Goal: Find specific page/section: Find specific page/section

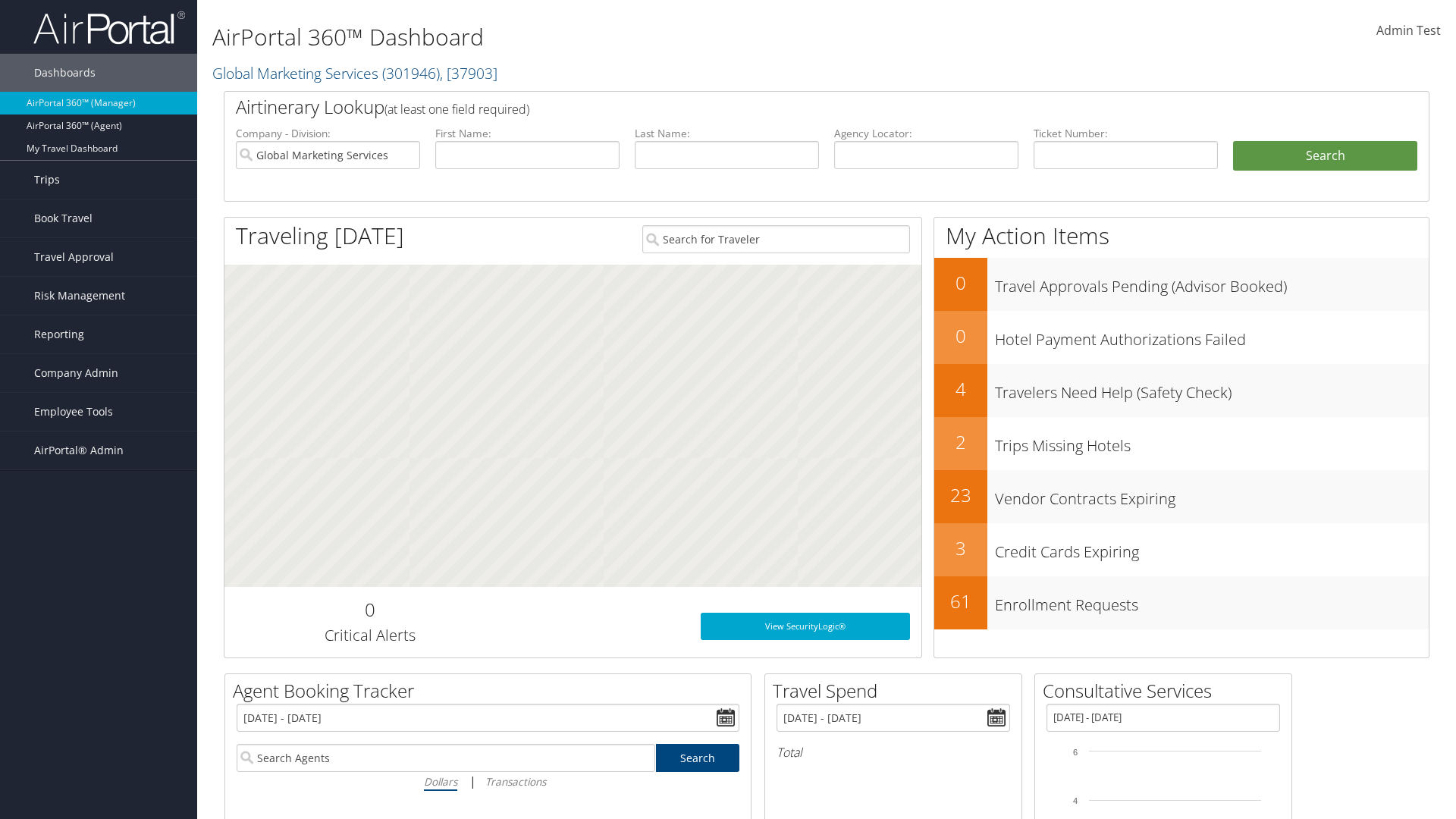
click at [99, 180] on link "Trips" at bounding box center [99, 180] width 197 height 38
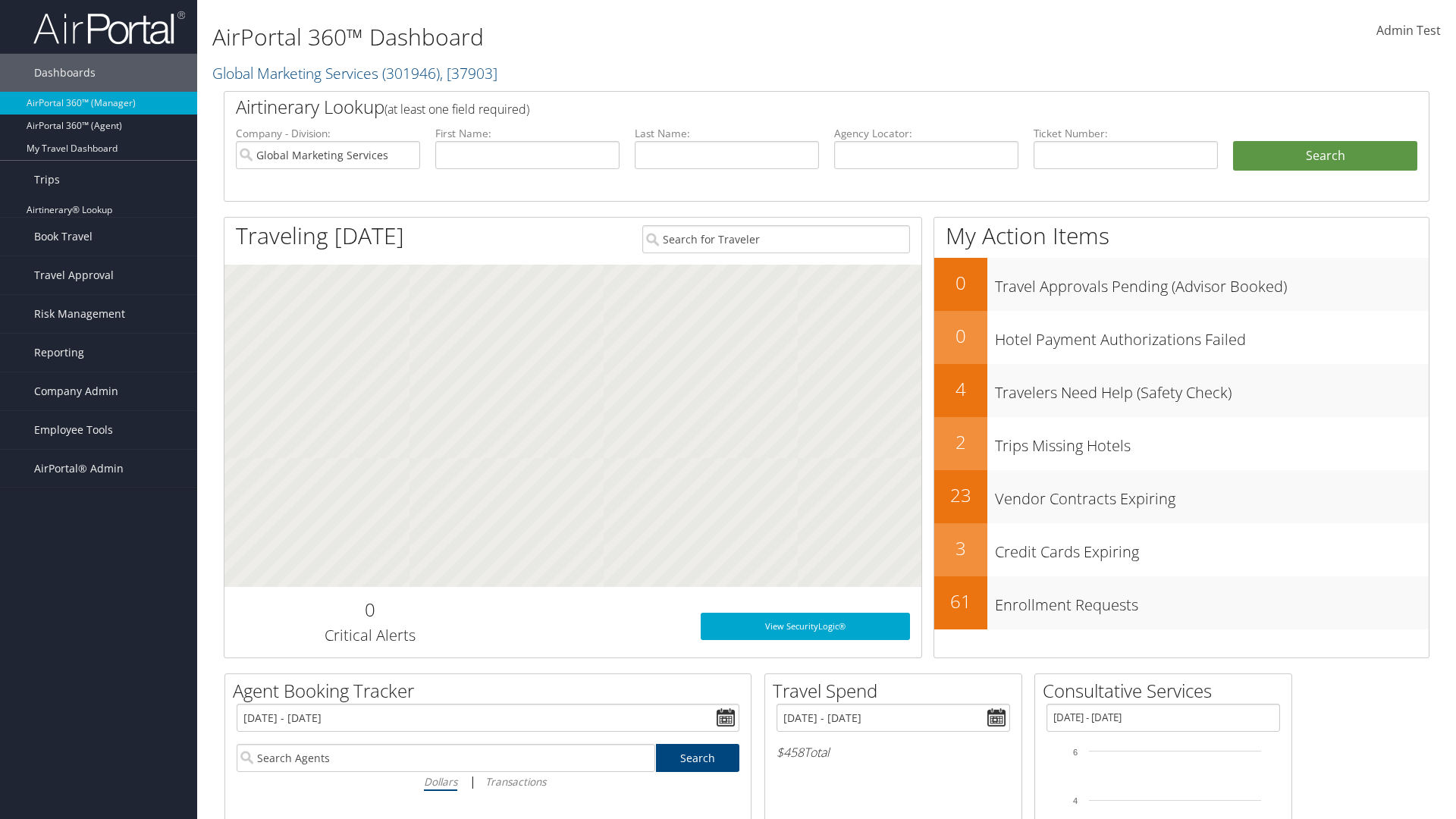
click at [99, 245] on link "Past Trips" at bounding box center [99, 255] width 197 height 23
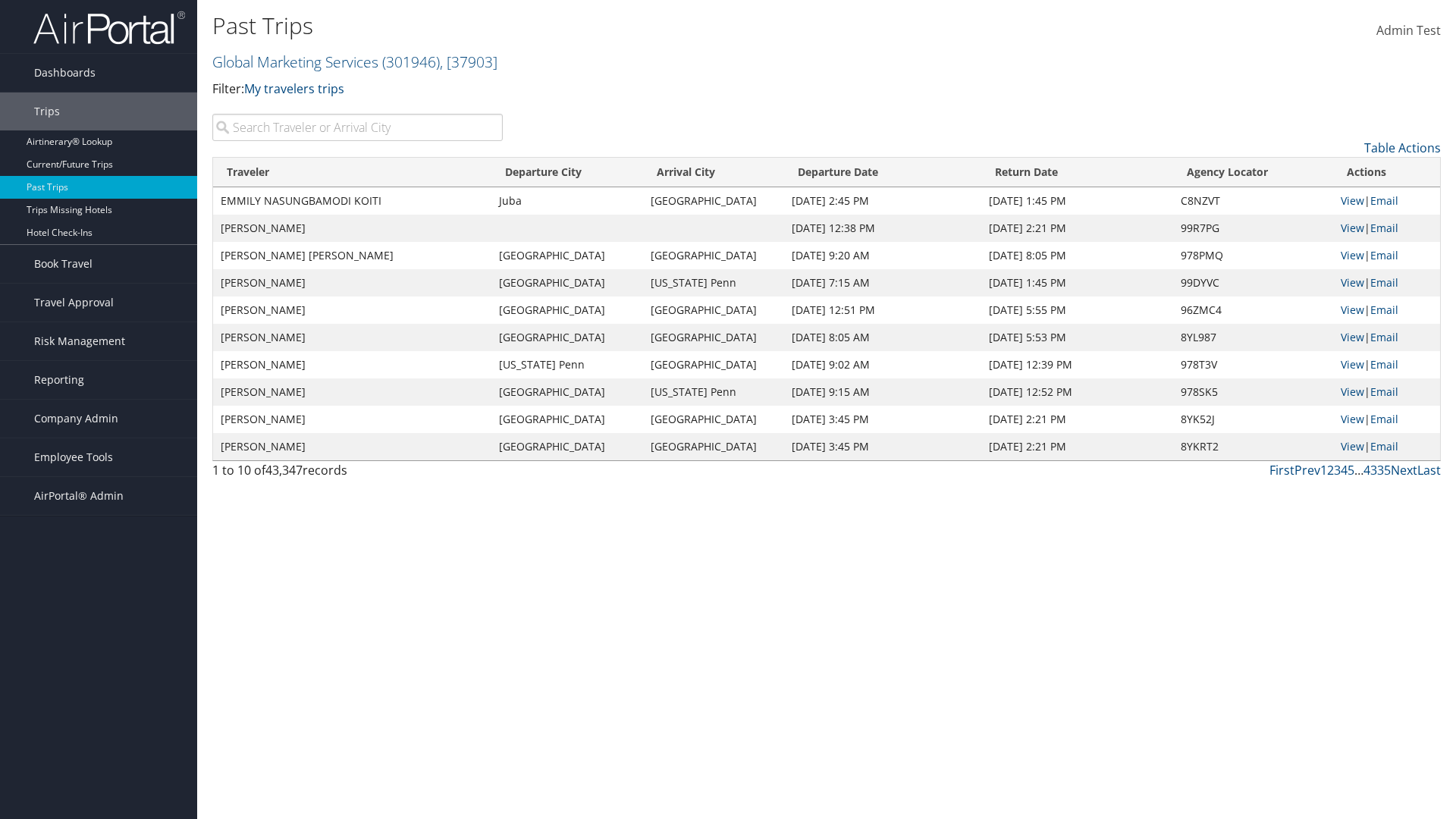
click at [358, 128] on input "search" at bounding box center [358, 128] width 290 height 27
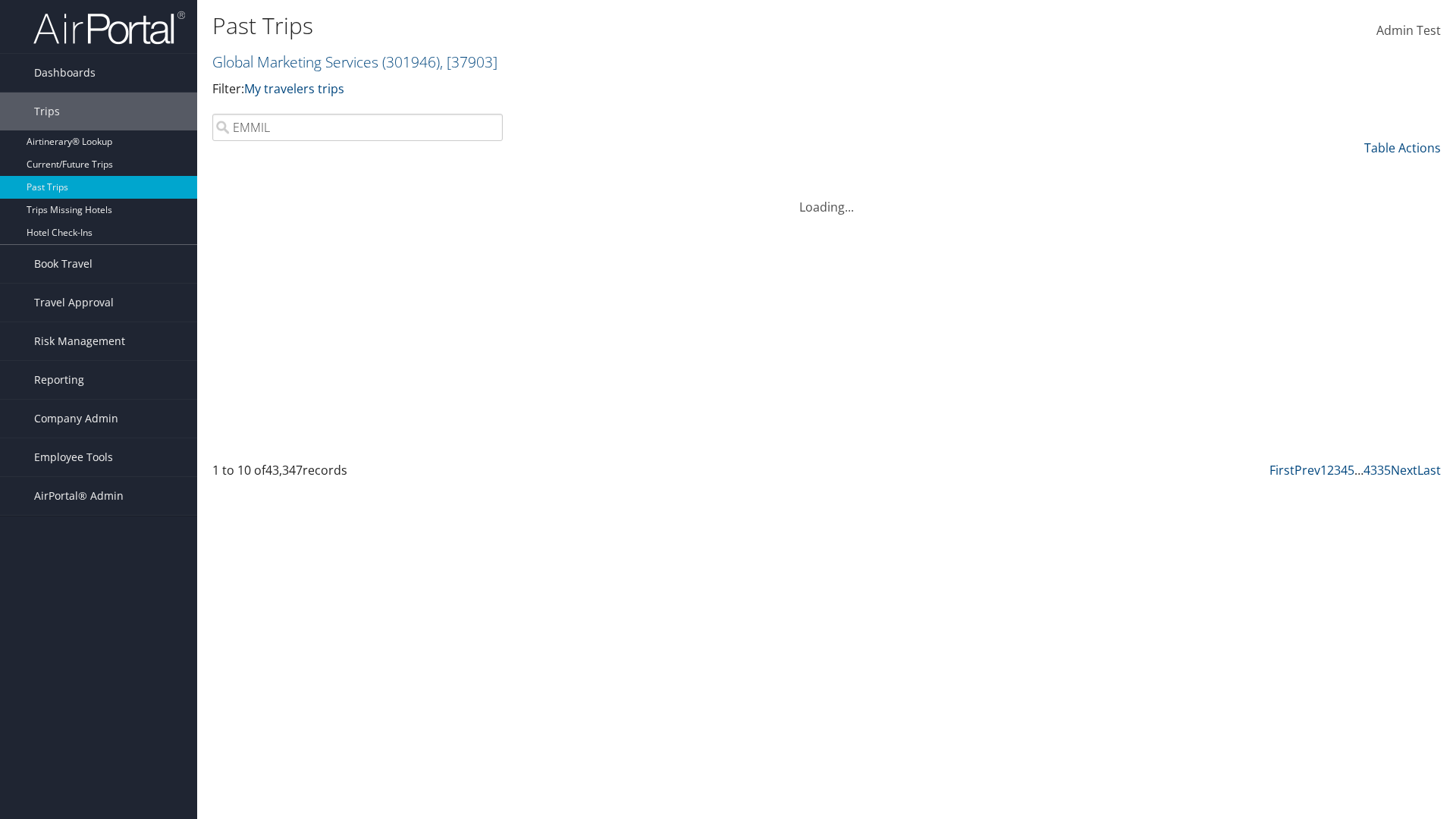
type input "EMMILY"
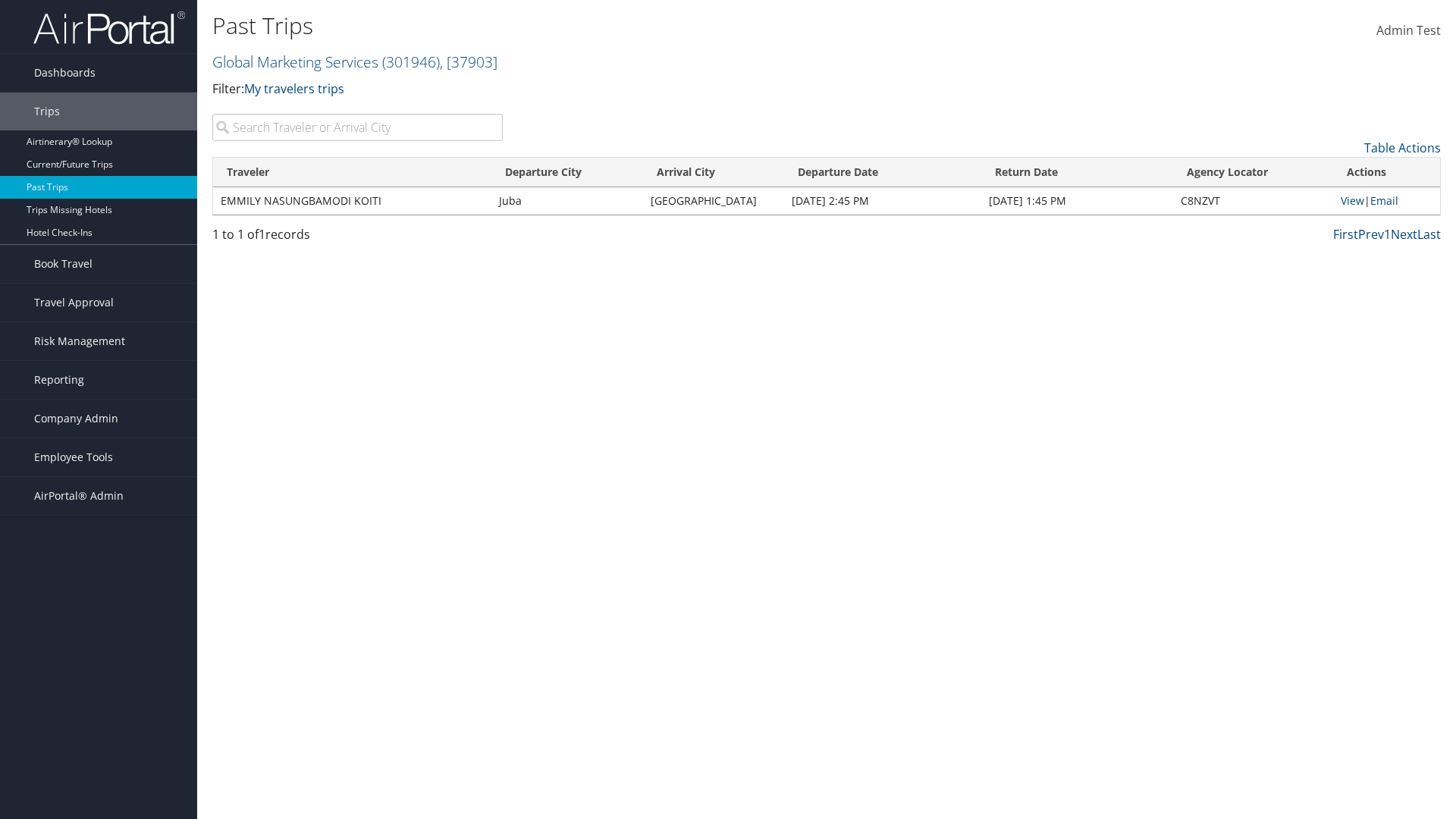
click at [358, 128] on input "search" at bounding box center [358, 128] width 290 height 27
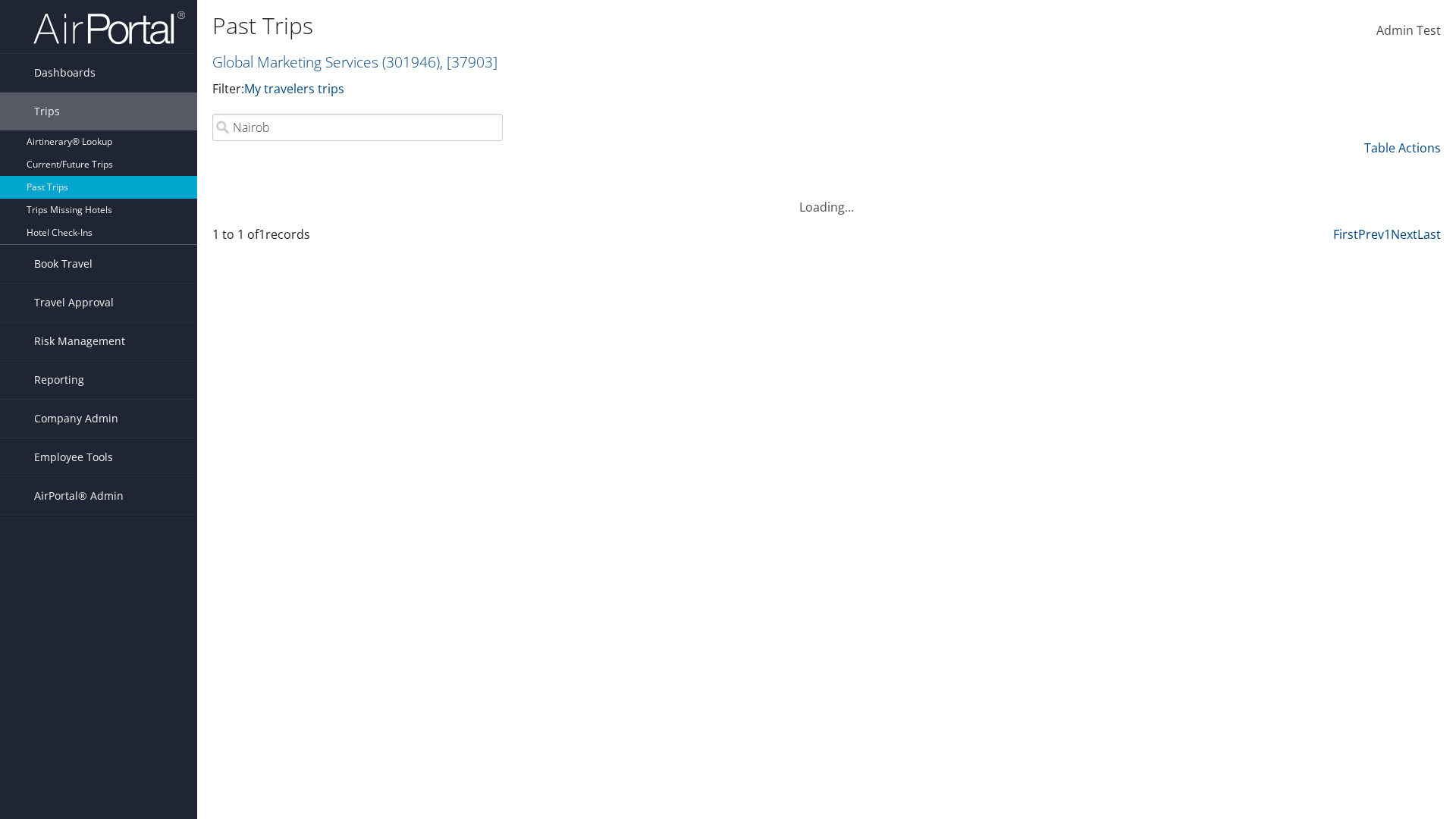
type input "Nairobi"
